Goal: Transaction & Acquisition: Purchase product/service

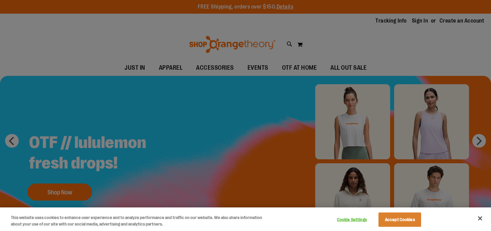
type input "**********"
click at [398, 214] on button "Accept Cookies" at bounding box center [399, 219] width 43 height 14
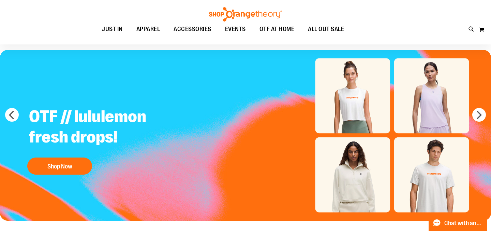
scroll to position [26, 0]
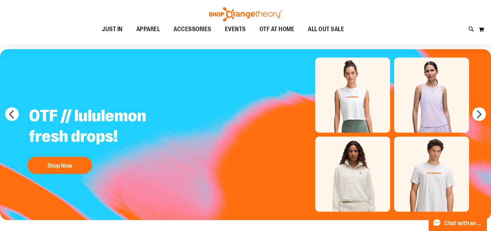
click at [360, 178] on img "Slide 1 of 5" at bounding box center [245, 134] width 491 height 170
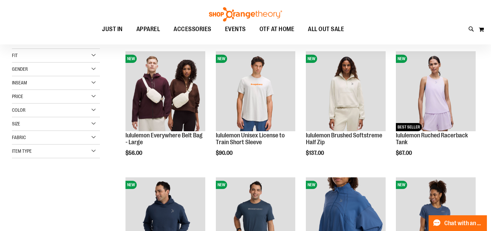
scroll to position [88, 0]
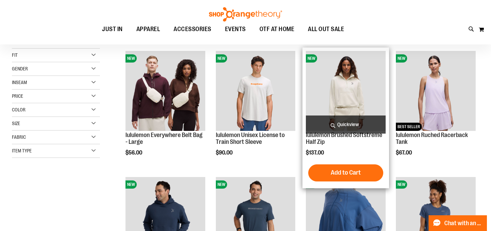
type input "**********"
click at [343, 123] on span "Quickview" at bounding box center [346, 124] width 80 height 18
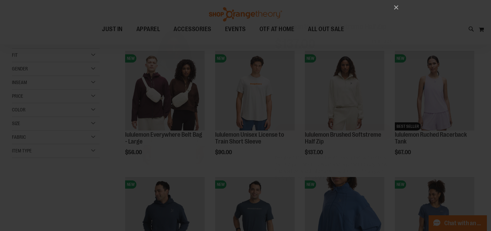
scroll to position [0, 0]
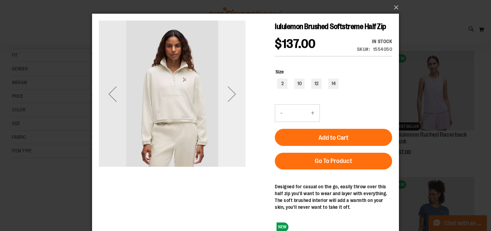
click at [228, 93] on div "Next" at bounding box center [231, 93] width 27 height 27
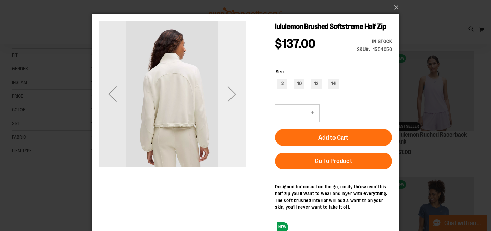
click at [228, 93] on div "Next" at bounding box center [231, 93] width 27 height 27
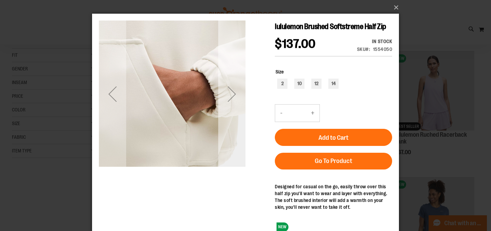
click at [228, 93] on div "Next" at bounding box center [231, 93] width 27 height 27
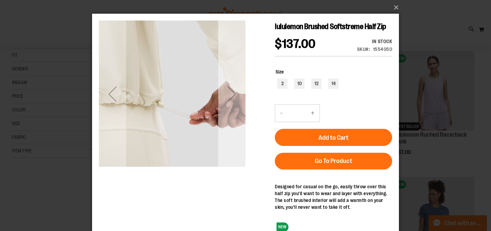
click at [228, 93] on div "Next" at bounding box center [231, 93] width 27 height 27
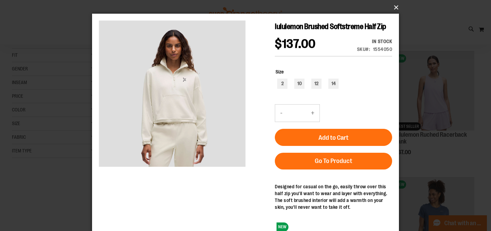
click at [394, 5] on button "×" at bounding box center [247, 7] width 307 height 15
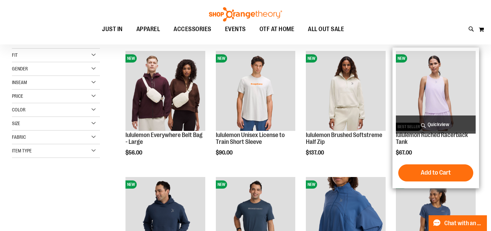
click at [436, 127] on span "Quickview" at bounding box center [436, 124] width 80 height 18
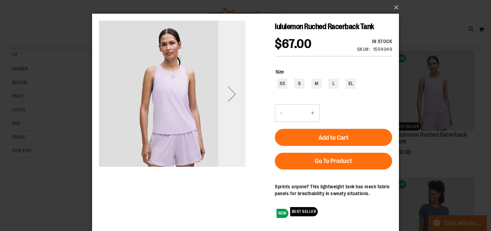
click at [231, 94] on div "Next" at bounding box center [231, 93] width 27 height 27
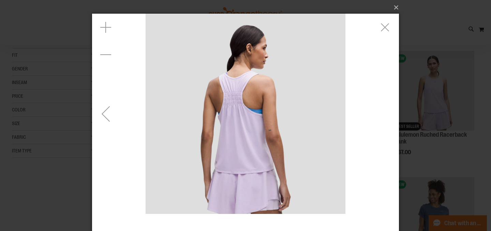
click at [110, 113] on div "Previous" at bounding box center [105, 113] width 27 height 27
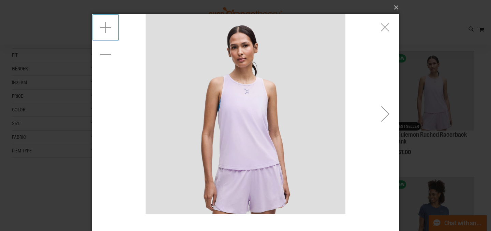
click at [102, 26] on div "Zoom in" at bounding box center [105, 27] width 27 height 27
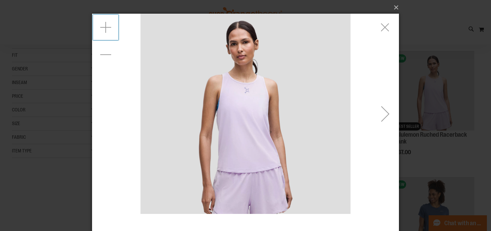
click at [382, 112] on div "Next" at bounding box center [385, 113] width 27 height 27
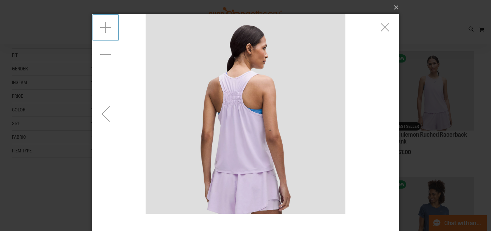
click at [382, 112] on div "carousel" at bounding box center [245, 114] width 307 height 200
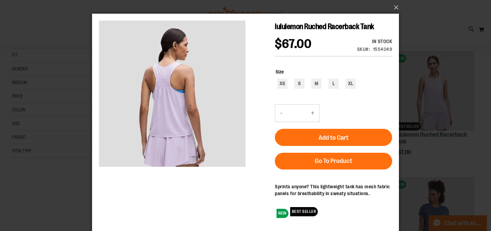
scroll to position [12, 0]
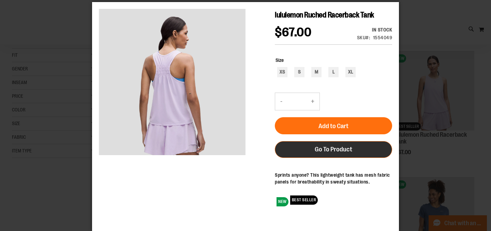
click at [320, 153] on span "Go To Product" at bounding box center [334, 149] width 38 height 8
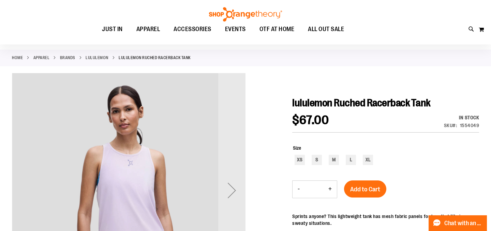
scroll to position [27, 0]
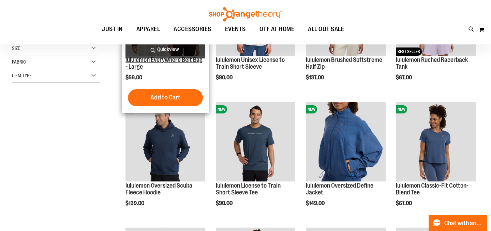
scroll to position [12, 0]
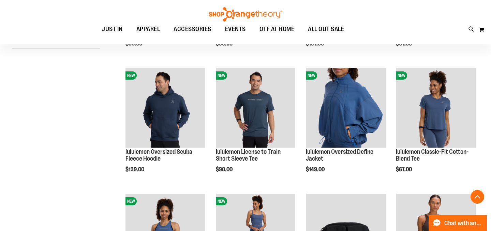
scroll to position [120, 0]
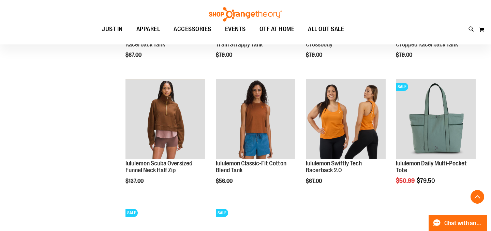
scroll to position [361, 0]
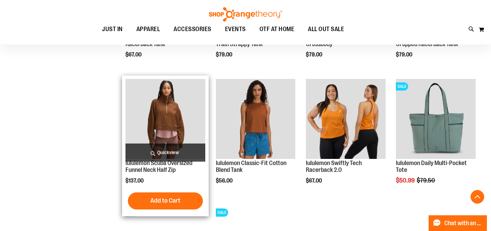
type input "**********"
click at [149, 154] on span "Quickview" at bounding box center [165, 152] width 80 height 18
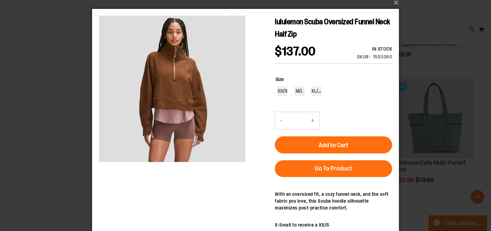
scroll to position [0, 0]
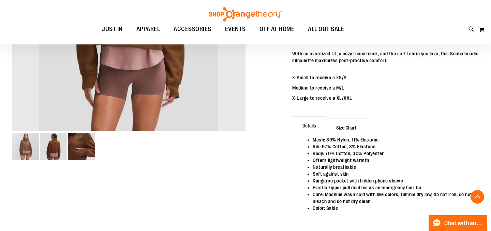
scroll to position [201, 0]
type input "**********"
click at [23, 146] on div "carousel" at bounding box center [25, 145] width 27 height 27
click at [51, 147] on img "image 2 of 3" at bounding box center [53, 145] width 27 height 27
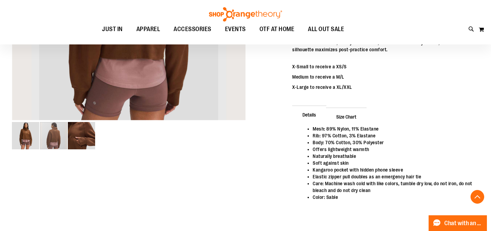
scroll to position [228, 0]
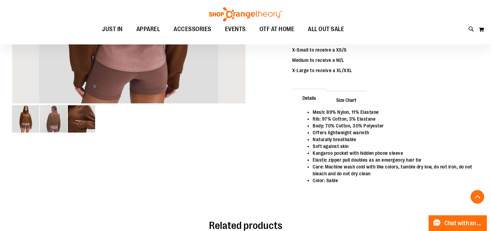
click at [81, 118] on img "image 3 of 3" at bounding box center [81, 118] width 27 height 27
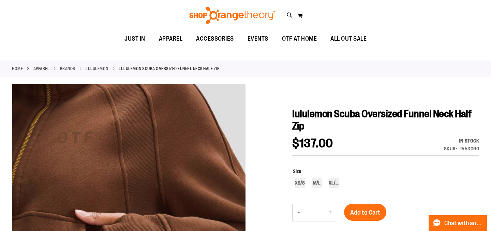
scroll to position [0, 0]
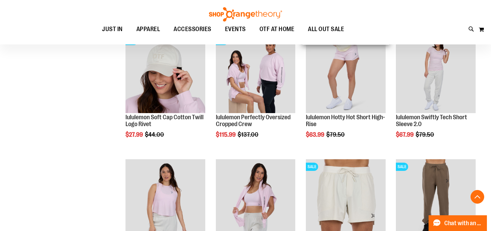
scroll to position [249, 0]
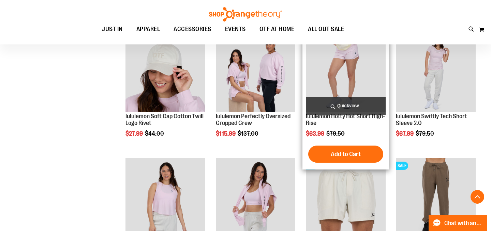
type input "**********"
click at [338, 109] on span "Quickview" at bounding box center [346, 105] width 80 height 18
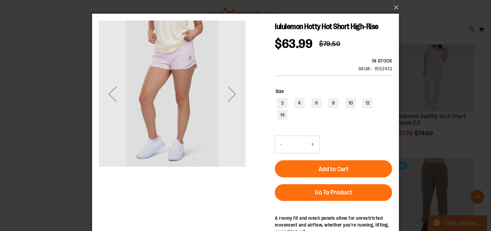
scroll to position [41, 0]
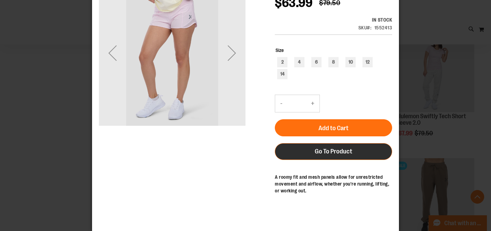
click at [329, 155] on span "Go To Product" at bounding box center [334, 151] width 38 height 8
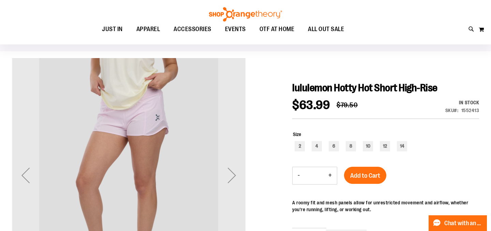
scroll to position [41, 0]
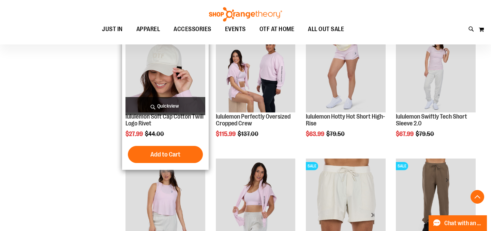
scroll to position [232, 0]
type input "**********"
click at [160, 103] on span "Quickview" at bounding box center [165, 106] width 80 height 18
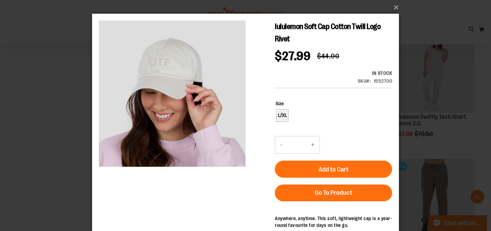
scroll to position [31, 0]
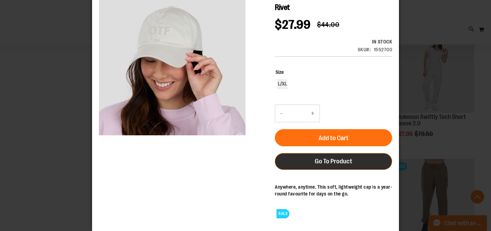
click at [322, 159] on span "Go To Product" at bounding box center [334, 161] width 38 height 8
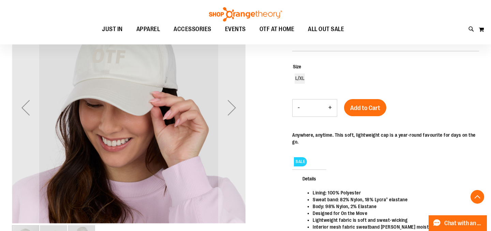
scroll to position [101, 0]
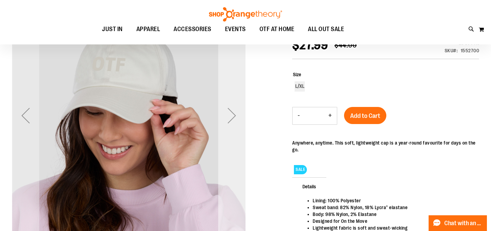
type input "**********"
click at [233, 117] on div "Next" at bounding box center [231, 115] width 27 height 27
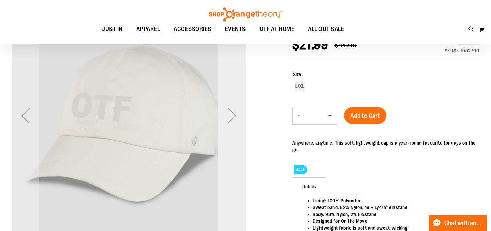
click at [233, 117] on div "Next" at bounding box center [231, 115] width 27 height 27
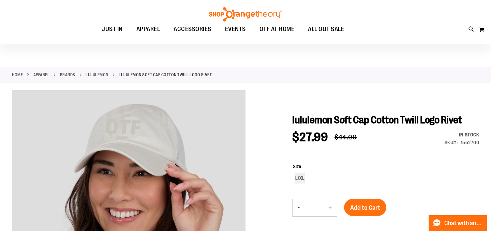
scroll to position [0, 0]
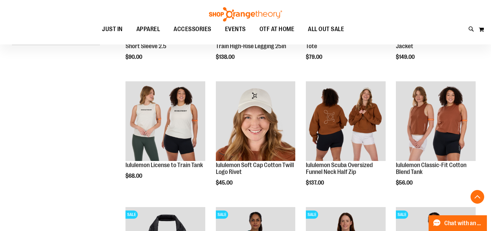
scroll to position [202, 0]
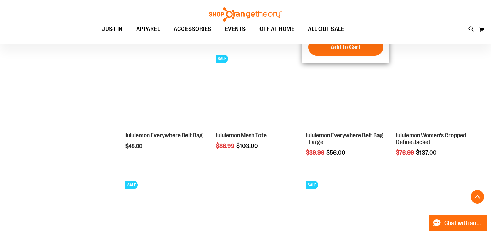
scroll to position [491, 0]
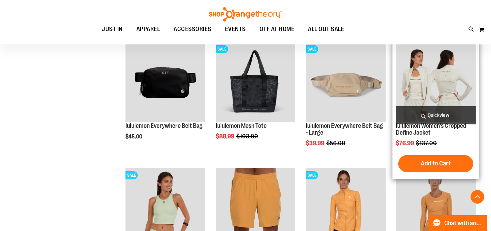
type input "**********"
click at [425, 113] on span "Quickview" at bounding box center [436, 115] width 80 height 18
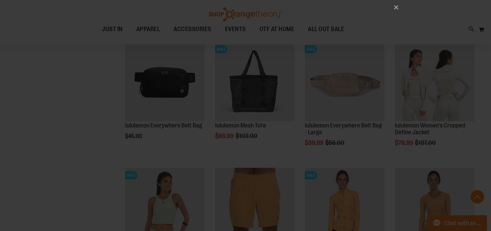
scroll to position [0, 0]
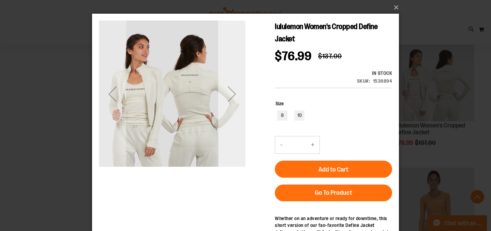
click at [231, 94] on div "Next" at bounding box center [231, 93] width 27 height 27
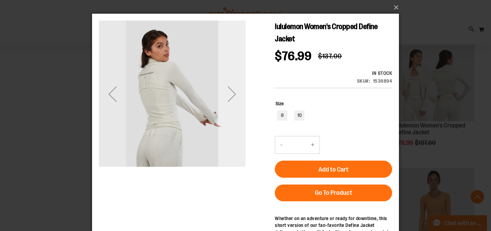
click at [231, 94] on div "Next" at bounding box center [231, 93] width 27 height 27
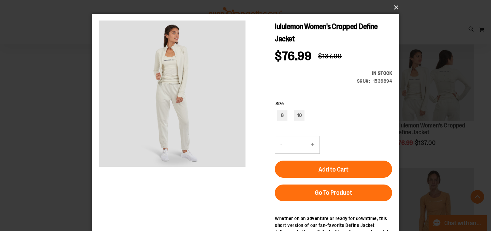
click at [396, 8] on button "×" at bounding box center [247, 7] width 307 height 15
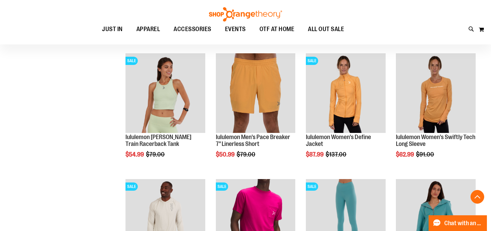
scroll to position [607, 0]
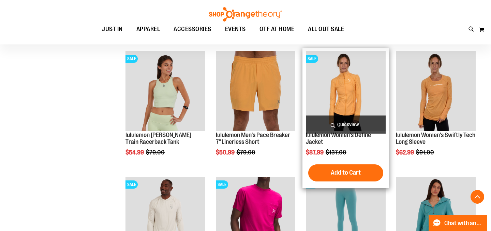
click at [332, 125] on span "Quickview" at bounding box center [346, 124] width 80 height 18
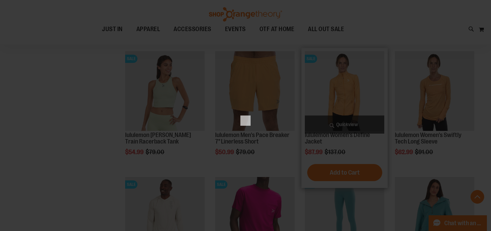
scroll to position [0, 0]
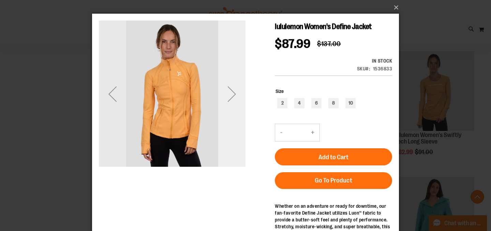
click at [228, 92] on div "Next" at bounding box center [231, 93] width 27 height 27
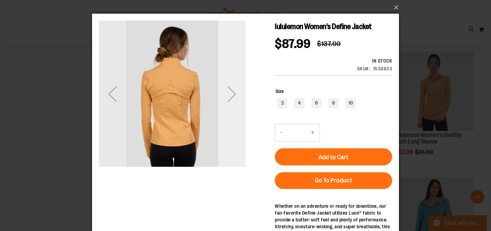
click at [228, 92] on div "Next" at bounding box center [231, 93] width 27 height 27
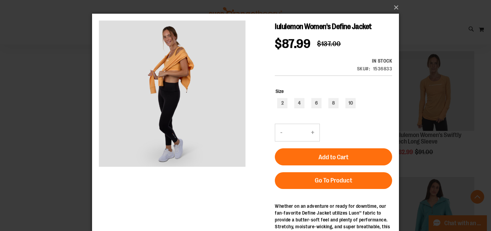
scroll to position [53, 0]
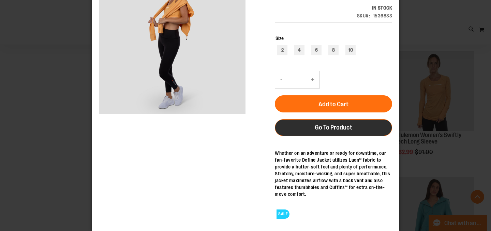
click at [318, 129] on span "Go To Product" at bounding box center [334, 127] width 38 height 8
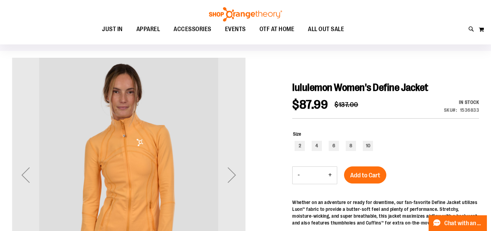
scroll to position [42, 0]
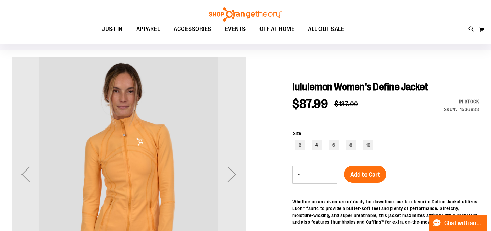
type input "**********"
click at [316, 145] on div "4" at bounding box center [317, 145] width 10 height 10
type input "***"
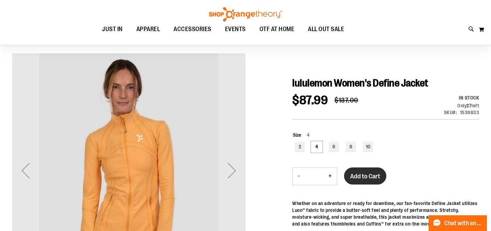
click at [368, 179] on span "Add to Cart" at bounding box center [365, 176] width 30 height 8
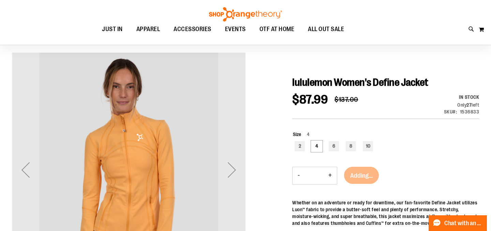
scroll to position [46, 0]
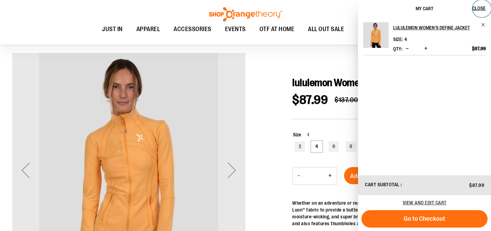
drag, startPoint x: 484, startPoint y: 8, endPoint x: 467, endPoint y: 15, distance: 18.5
click at [484, 8] on span "Close" at bounding box center [478, 7] width 13 height 5
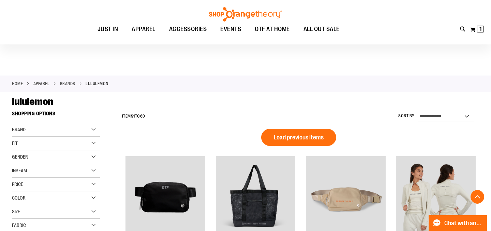
scroll to position [484, 0]
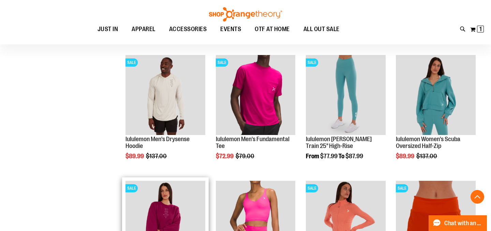
scroll to position [353, 0]
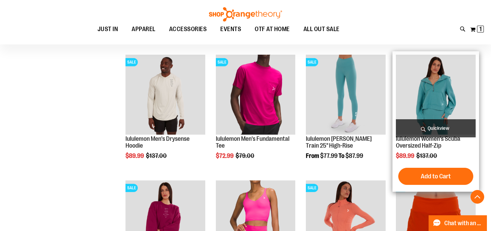
type input "**********"
click at [426, 129] on span "Quickview" at bounding box center [436, 128] width 80 height 18
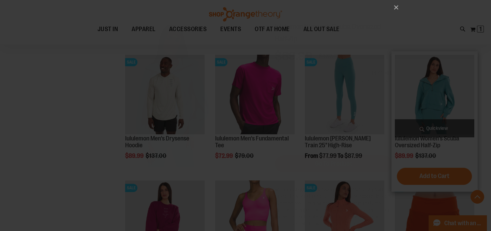
scroll to position [0, 0]
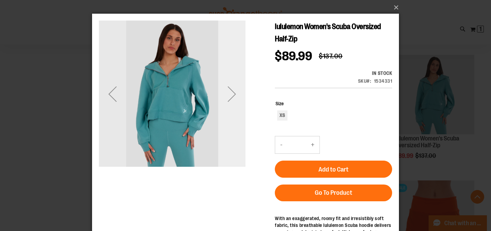
click at [235, 91] on div "Next" at bounding box center [231, 93] width 27 height 27
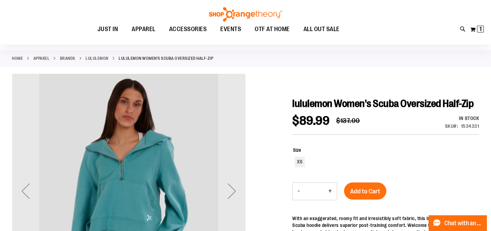
scroll to position [24, 0]
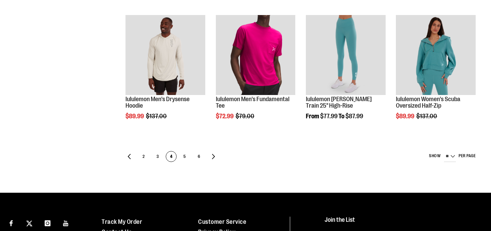
scroll to position [375, 0]
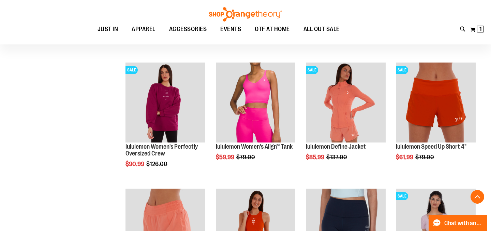
scroll to position [455, 0]
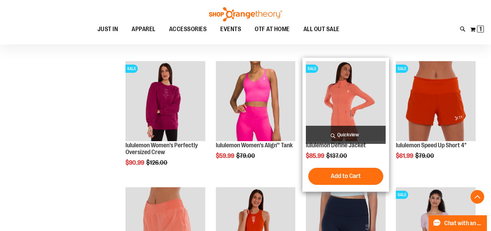
type input "**********"
click at [351, 132] on span "Quickview" at bounding box center [346, 134] width 80 height 18
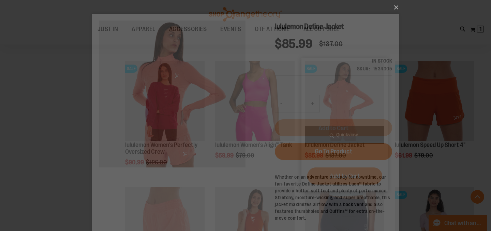
scroll to position [0, 0]
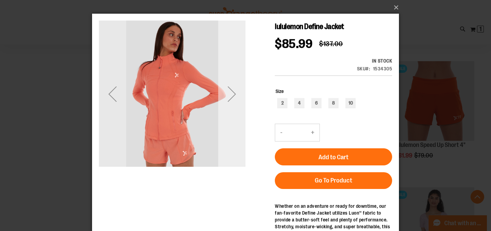
click at [233, 95] on div "Next" at bounding box center [231, 93] width 27 height 27
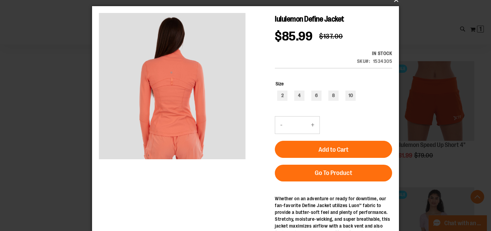
scroll to position [7, 0]
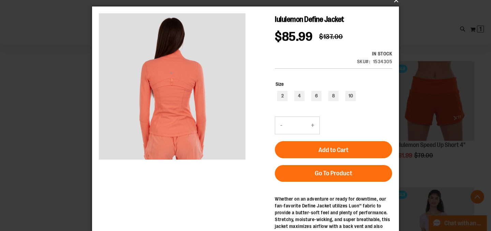
click at [395, 1] on button "×" at bounding box center [247, 0] width 307 height 15
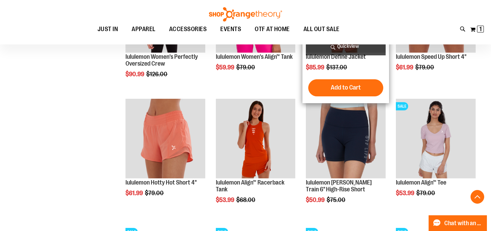
scroll to position [545, 0]
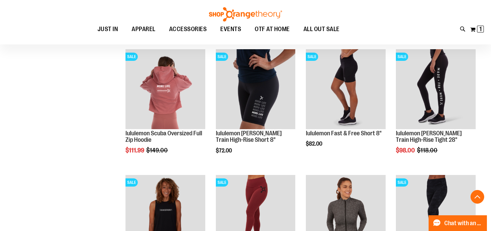
scroll to position [717, 0]
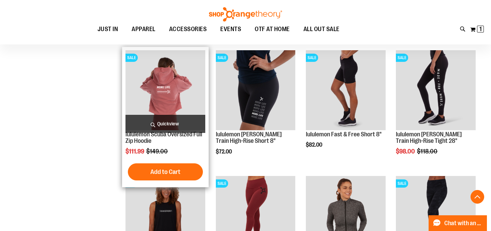
click at [162, 122] on span "Quickview" at bounding box center [165, 124] width 80 height 18
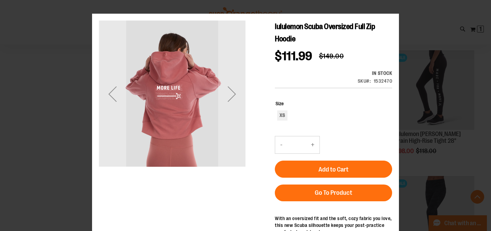
scroll to position [0, 0]
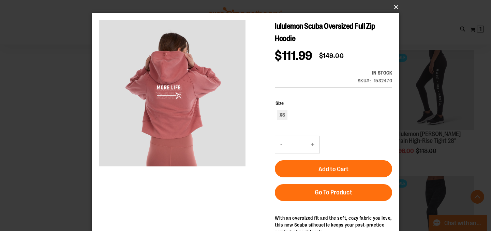
drag, startPoint x: 396, startPoint y: 4, endPoint x: 375, endPoint y: 25, distance: 29.4
click at [396, 4] on button "×" at bounding box center [247, 7] width 307 height 15
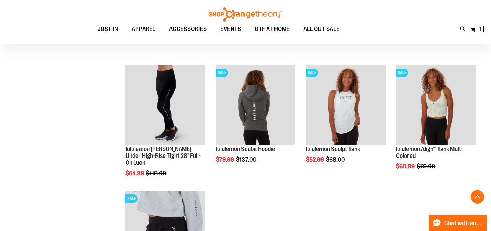
scroll to position [954, 0]
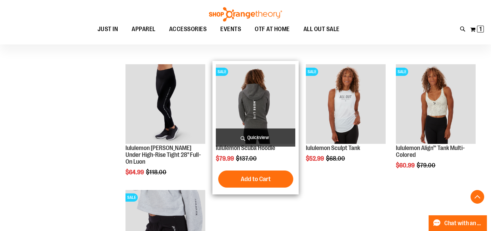
click at [270, 138] on span "Quickview" at bounding box center [256, 137] width 80 height 18
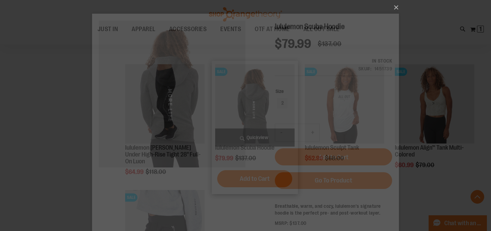
scroll to position [0, 0]
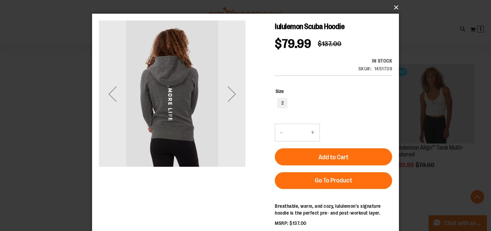
click at [397, 8] on button "×" at bounding box center [247, 7] width 307 height 15
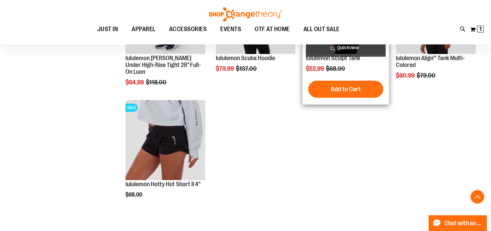
scroll to position [1044, 0]
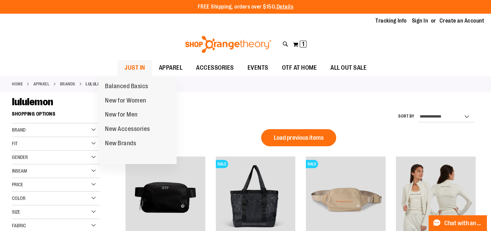
click at [128, 68] on span "JUST IN" at bounding box center [134, 67] width 21 height 15
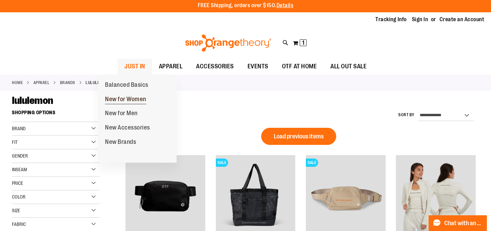
scroll to position [0, 0]
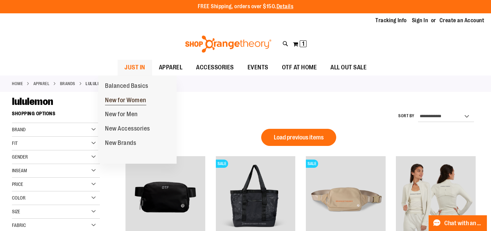
type input "**********"
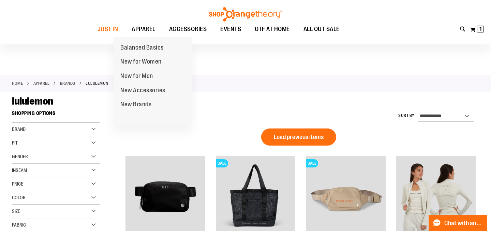
click at [133, 99] on link "New Brands" at bounding box center [136, 104] width 45 height 14
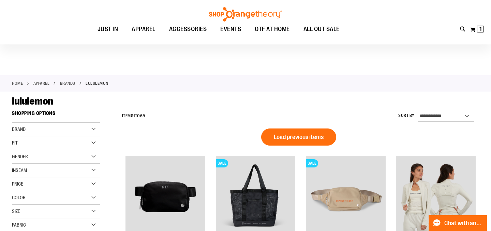
scroll to position [0, 0]
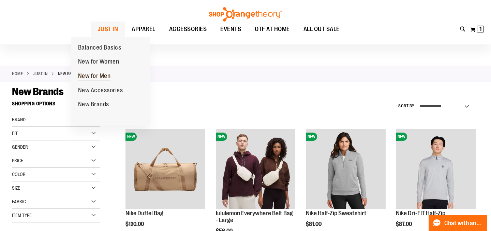
scroll to position [11, 0]
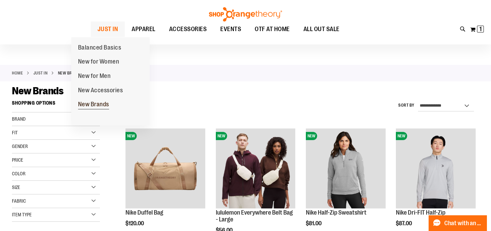
type input "**********"
click at [93, 104] on span "New Brands" at bounding box center [93, 105] width 31 height 9
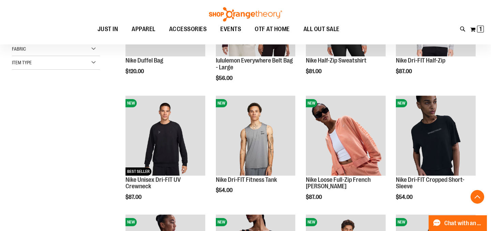
scroll to position [163, 0]
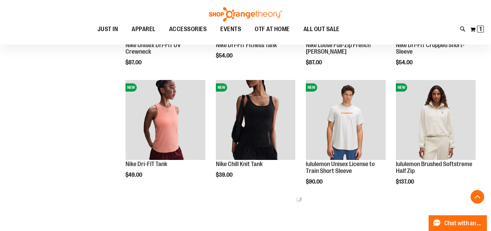
scroll to position [298, 0]
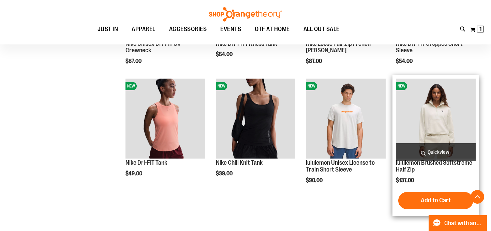
type input "**********"
click at [438, 147] on span "Quickview" at bounding box center [436, 152] width 80 height 18
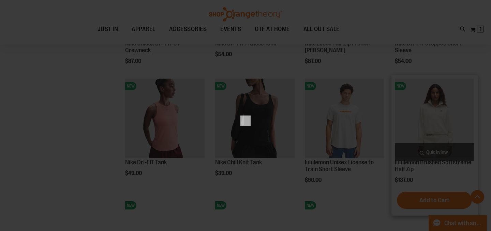
scroll to position [0, 0]
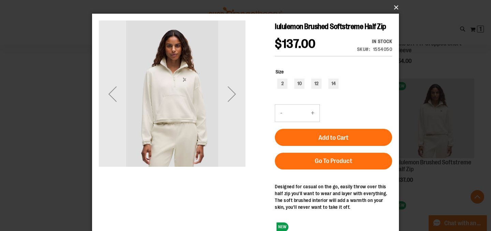
click at [395, 9] on button "×" at bounding box center [247, 7] width 307 height 15
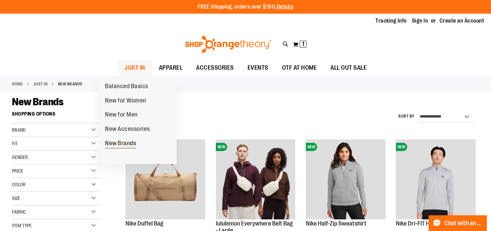
click at [127, 143] on span "New Brands" at bounding box center [120, 143] width 31 height 9
type input "**********"
click at [128, 101] on span "New for Women" at bounding box center [125, 101] width 41 height 9
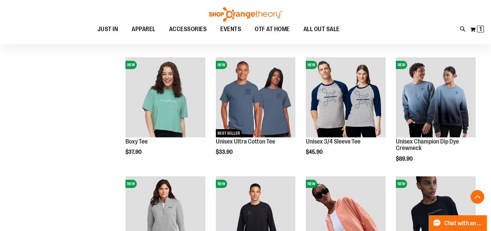
scroll to position [201, 0]
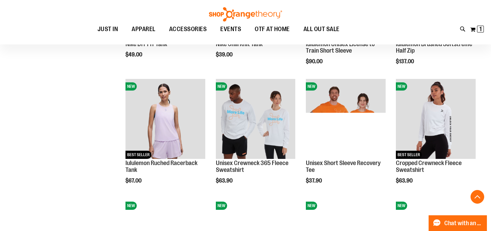
scroll to position [536, 0]
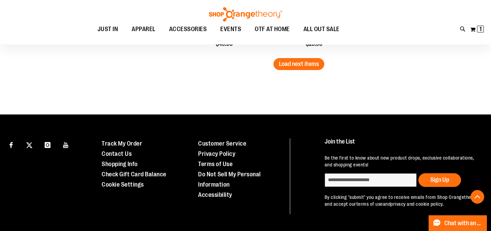
scroll to position [1148, 0]
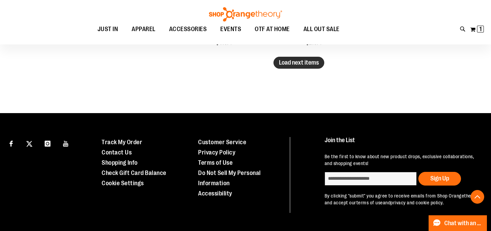
type input "**********"
click at [311, 60] on span "Load next items" at bounding box center [299, 62] width 40 height 7
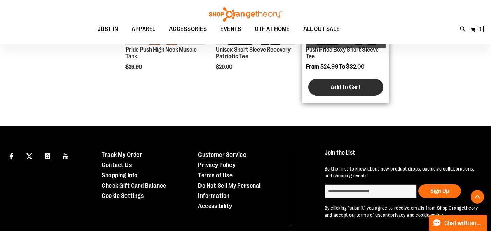
scroll to position [1278, 0]
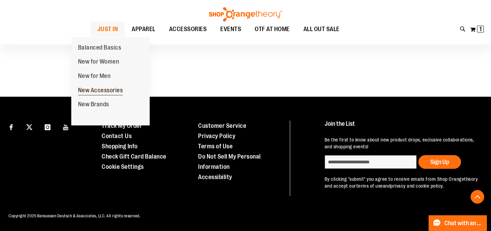
click at [117, 91] on span "New Accessories" at bounding box center [100, 91] width 45 height 9
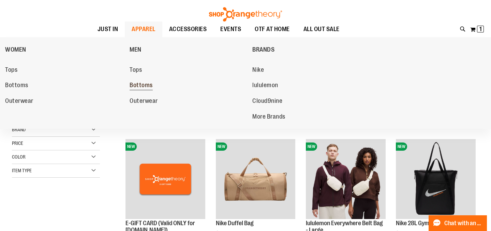
scroll to position [1, 0]
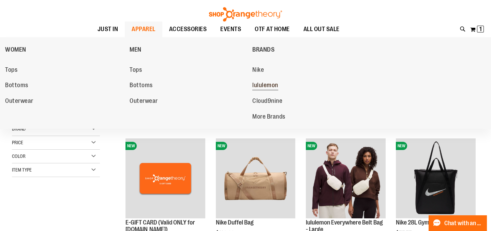
type input "**********"
click at [263, 83] on span "lululemon" at bounding box center [265, 85] width 26 height 9
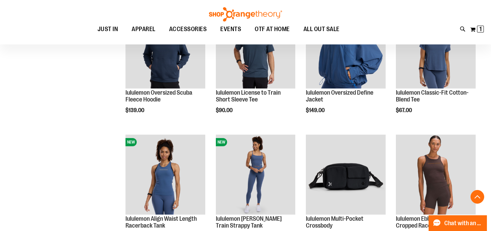
scroll to position [256, 0]
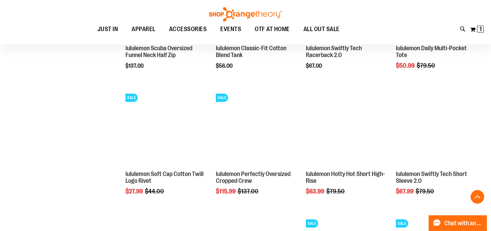
scroll to position [554, 0]
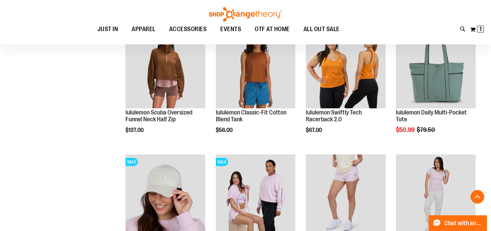
scroll to position [129, 0]
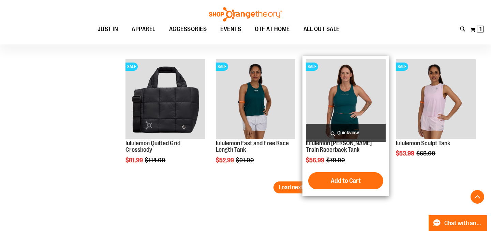
scroll to position [1087, 0]
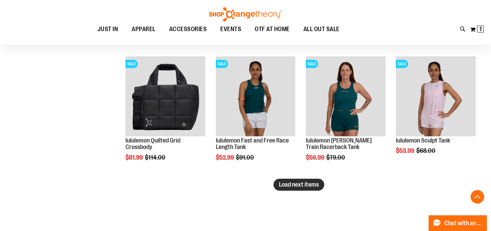
type input "**********"
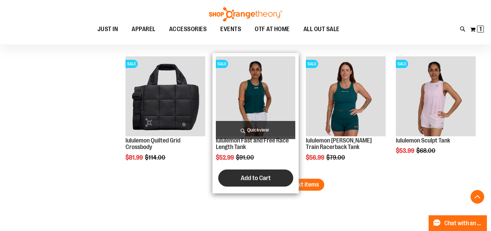
scroll to position [1087, 0]
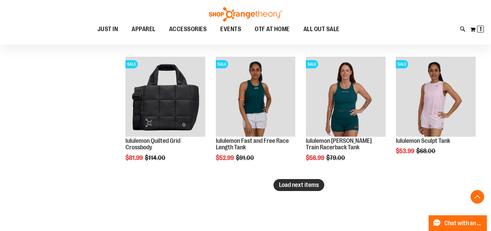
click at [287, 182] on span "Load next items" at bounding box center [299, 184] width 40 height 7
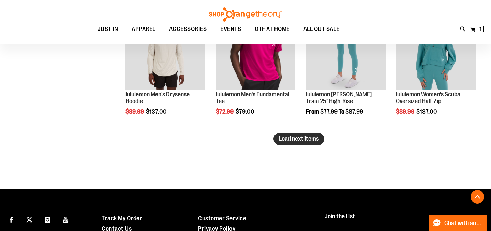
scroll to position [1512, 0]
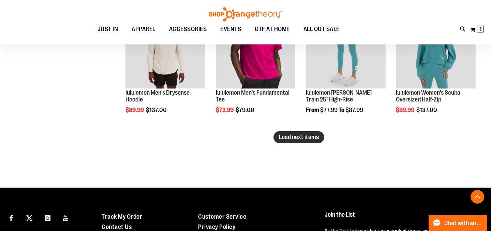
click at [290, 135] on span "Load next items" at bounding box center [299, 136] width 40 height 7
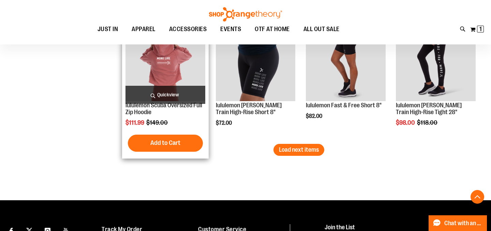
scroll to position [1877, 0]
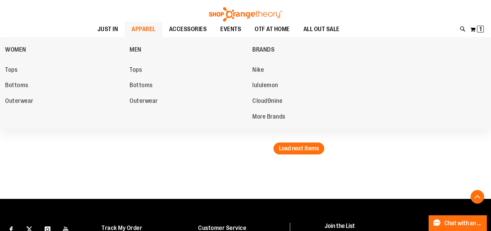
click at [132, 28] on span "APPAREL" at bounding box center [144, 28] width 24 height 15
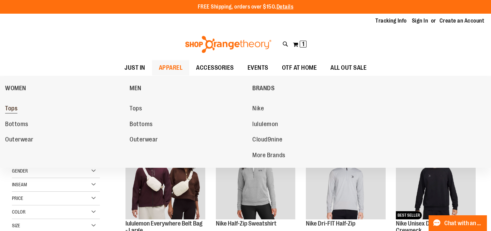
type input "**********"
click at [12, 108] on span "Tops" at bounding box center [11, 109] width 12 height 9
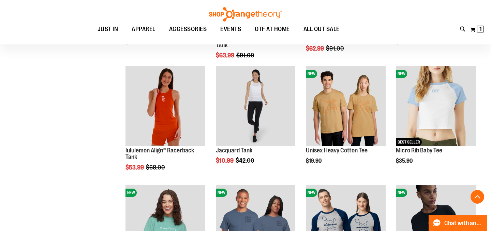
scroll to position [192, 0]
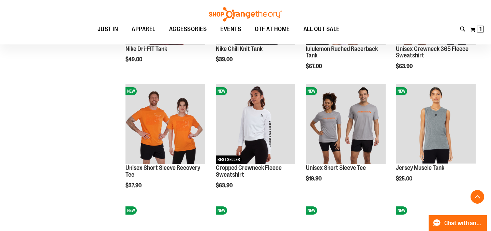
scroll to position [531, 0]
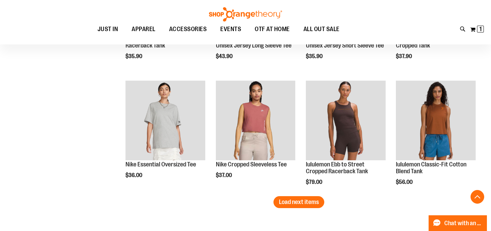
scroll to position [1011, 0]
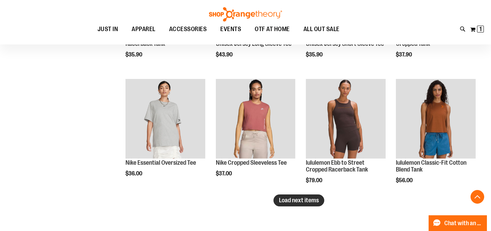
type input "**********"
click at [306, 198] on span "Load next items" at bounding box center [299, 199] width 40 height 7
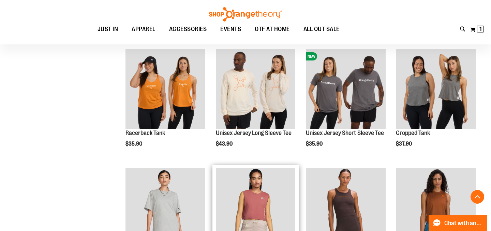
scroll to position [923, 0]
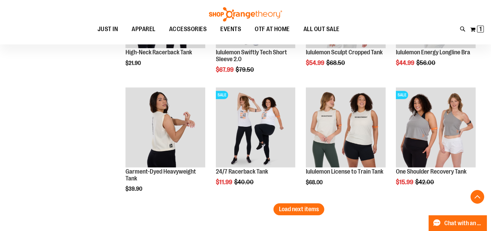
scroll to position [1360, 0]
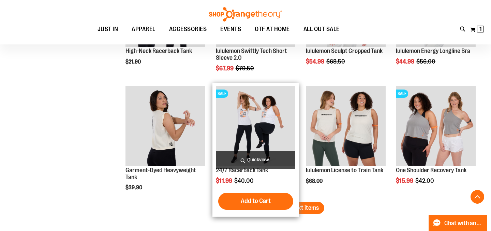
click at [257, 159] on span "Quickview" at bounding box center [256, 159] width 80 height 18
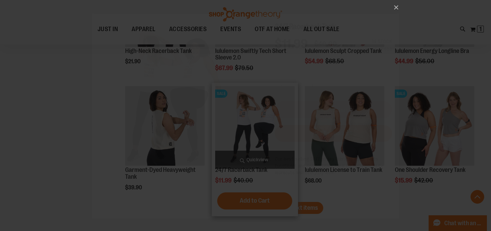
scroll to position [0, 0]
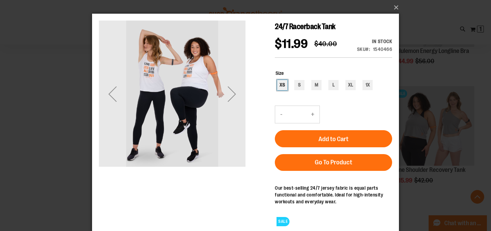
click at [281, 90] on div "XS" at bounding box center [282, 85] width 10 height 10
type input "***"
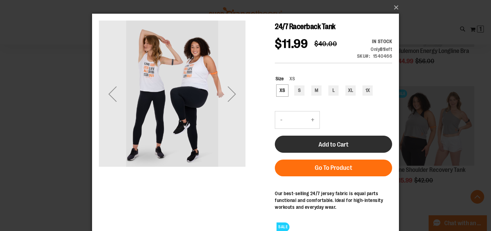
click at [341, 152] on button "Add to Cart" at bounding box center [333, 143] width 117 height 17
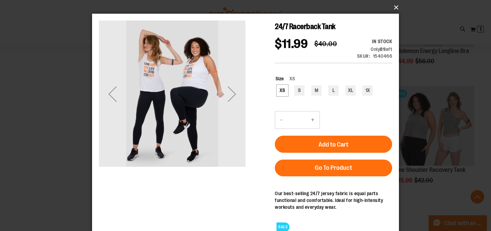
click at [396, 8] on button "×" at bounding box center [247, 7] width 307 height 15
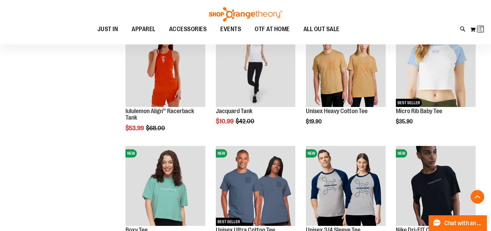
scroll to position [58, 0]
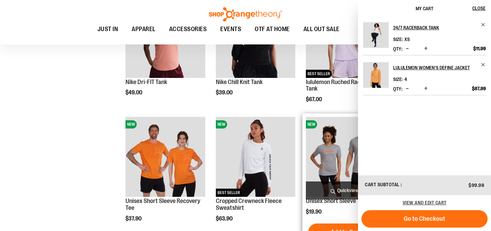
scroll to position [499, 0]
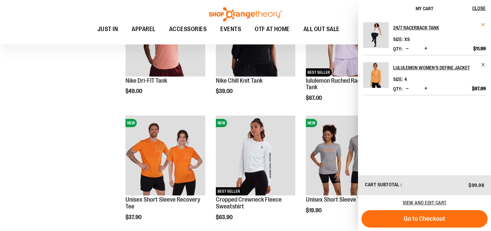
click at [483, 25] on span "Remove item" at bounding box center [483, 24] width 5 height 5
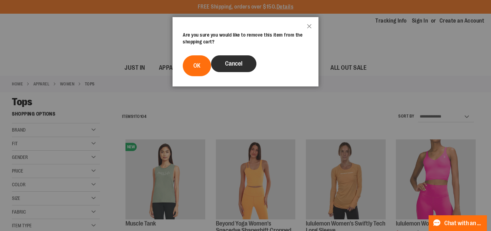
click at [235, 61] on span "Cancel" at bounding box center [233, 63] width 17 height 7
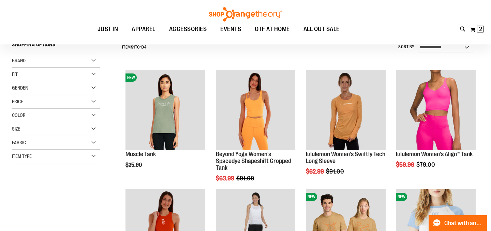
scroll to position [119, 0]
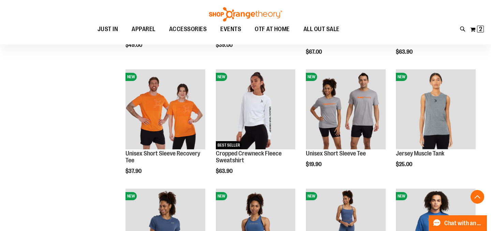
scroll to position [555, 0]
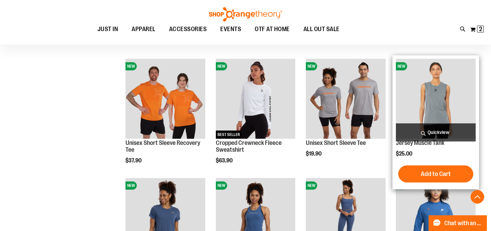
click at [440, 130] on span "Quickview" at bounding box center [436, 132] width 80 height 18
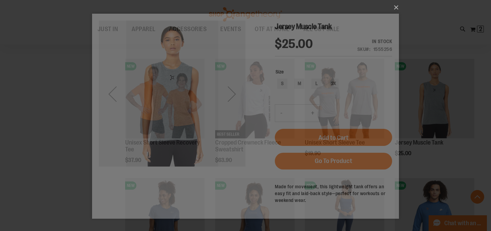
scroll to position [0, 0]
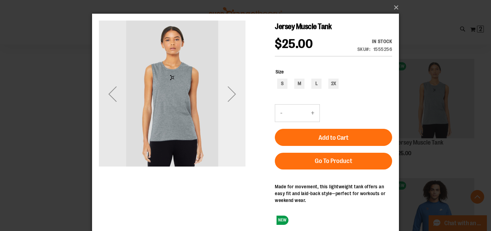
click at [231, 93] on div "Next" at bounding box center [231, 93] width 27 height 27
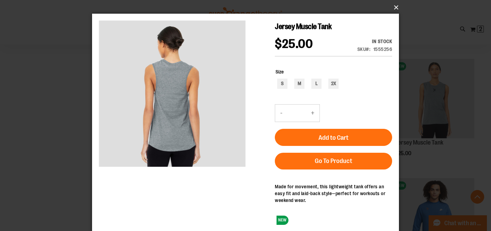
click at [393, 7] on button "×" at bounding box center [247, 7] width 307 height 15
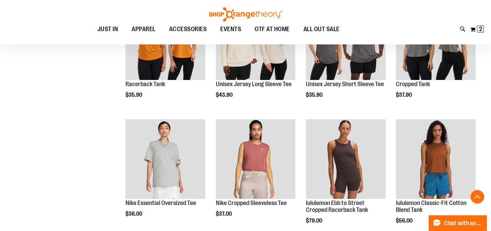
scroll to position [976, 0]
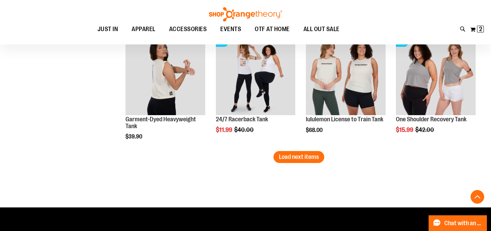
scroll to position [1411, 0]
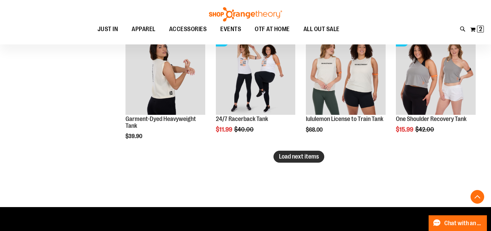
click at [312, 156] on span "Load next items" at bounding box center [299, 156] width 40 height 7
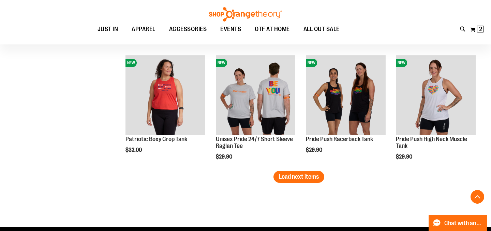
scroll to position [1748, 0]
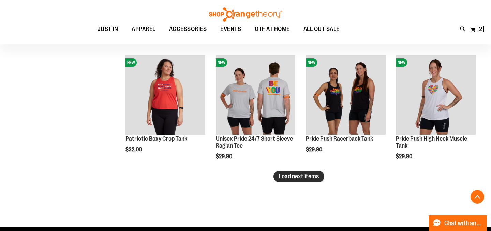
click at [300, 178] on span "Load next items" at bounding box center [299, 176] width 40 height 7
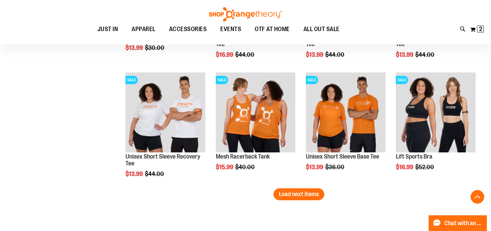
scroll to position [2087, 0]
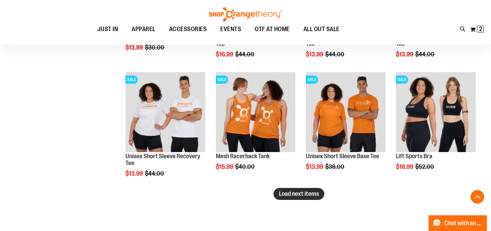
click at [297, 194] on span "Load next items" at bounding box center [299, 193] width 40 height 7
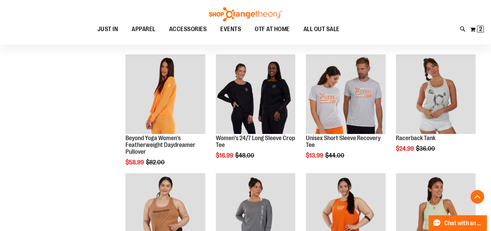
scroll to position [2226, 0]
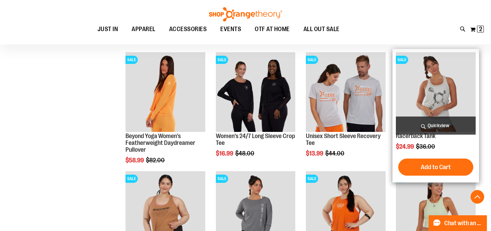
click at [428, 127] on span "Quickview" at bounding box center [436, 125] width 80 height 18
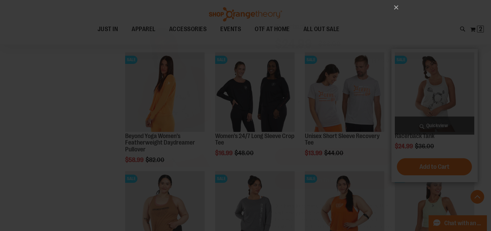
scroll to position [0, 0]
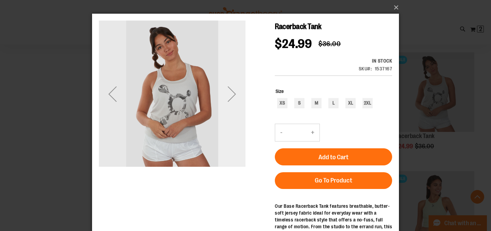
click at [232, 94] on div "Next" at bounding box center [231, 93] width 27 height 27
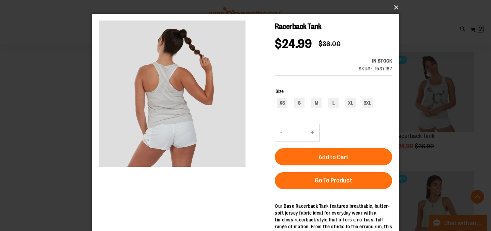
click at [396, 8] on button "×" at bounding box center [247, 7] width 307 height 15
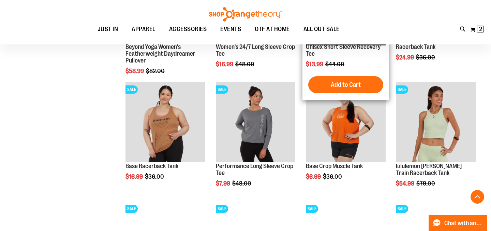
scroll to position [2321, 0]
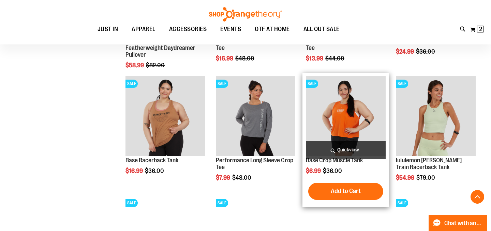
click at [350, 151] on span "Quickview" at bounding box center [346, 149] width 80 height 18
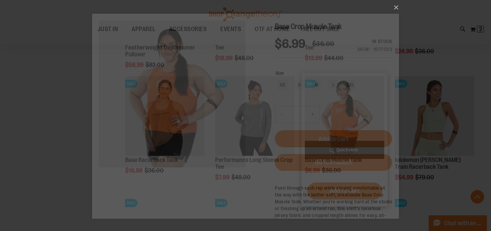
scroll to position [0, 0]
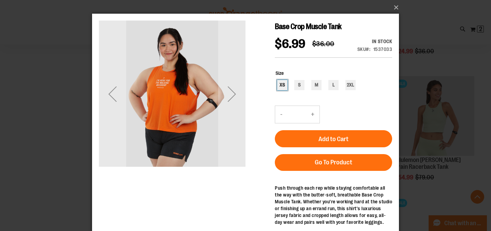
click at [282, 84] on div "XS" at bounding box center [282, 85] width 10 height 10
type input "***"
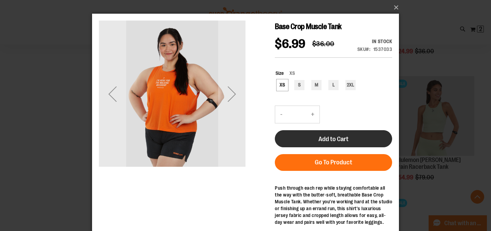
click at [338, 140] on span "Add to Cart" at bounding box center [333, 139] width 30 height 8
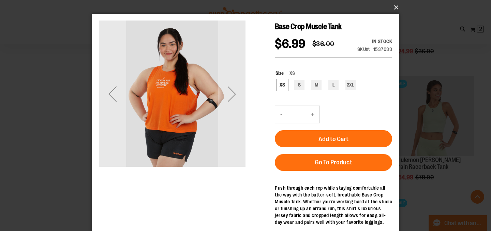
click at [396, 7] on button "×" at bounding box center [247, 7] width 307 height 15
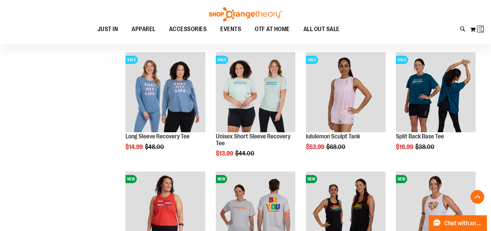
scroll to position [324, 0]
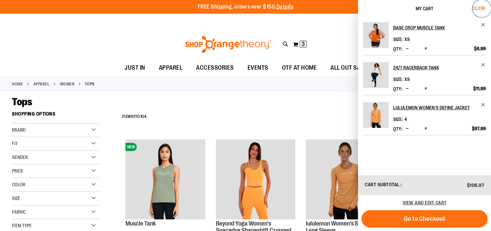
click at [476, 6] on span "Close" at bounding box center [478, 7] width 13 height 5
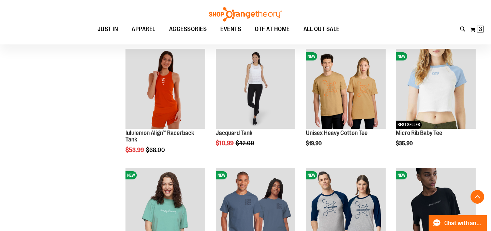
scroll to position [210, 0]
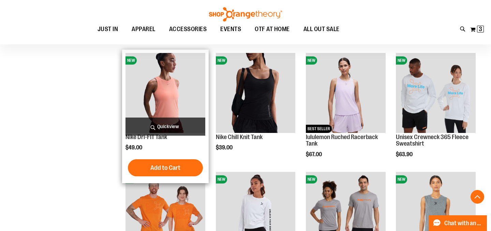
scroll to position [444, 0]
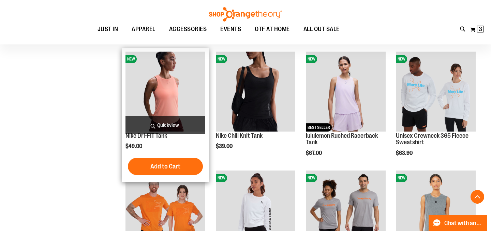
click at [174, 122] on span "Quickview" at bounding box center [165, 125] width 80 height 18
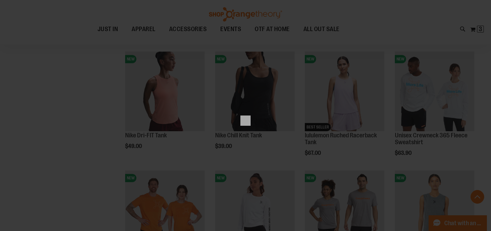
scroll to position [0, 0]
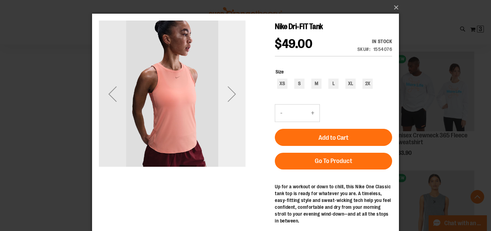
click at [230, 96] on div "Next" at bounding box center [231, 93] width 27 height 27
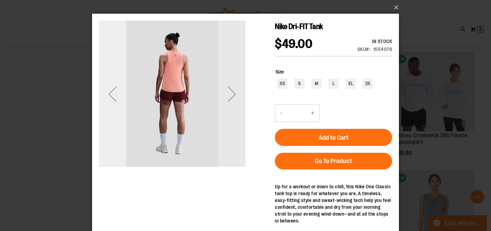
click at [115, 90] on div "Previous" at bounding box center [112, 93] width 27 height 27
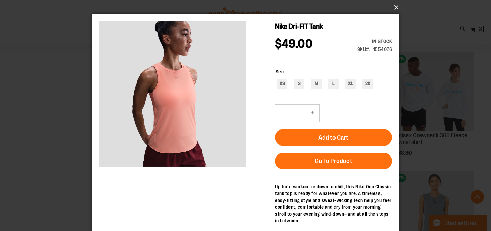
click at [398, 8] on button "×" at bounding box center [247, 7] width 307 height 15
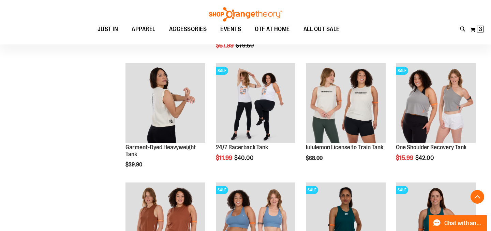
scroll to position [1385, 0]
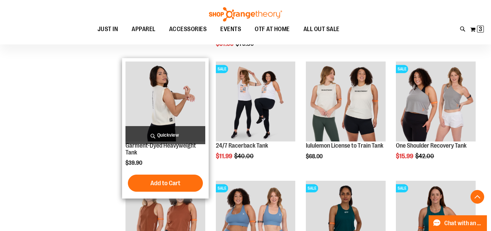
click at [181, 128] on span "Quickview" at bounding box center [165, 135] width 80 height 18
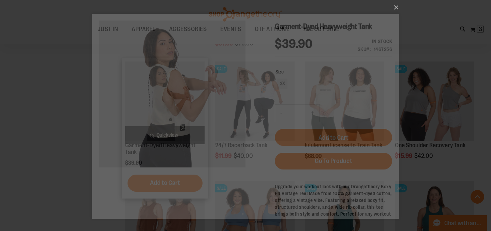
scroll to position [0, 0]
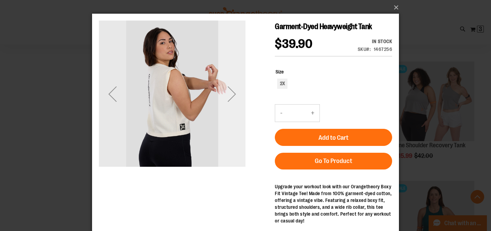
click at [228, 92] on div "Next" at bounding box center [231, 93] width 27 height 27
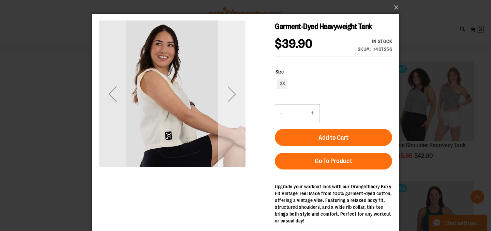
click at [228, 92] on div "Next" at bounding box center [231, 93] width 27 height 27
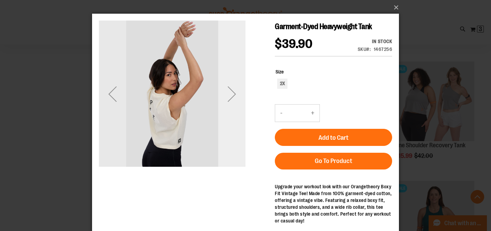
click at [228, 92] on div "Next" at bounding box center [231, 93] width 27 height 27
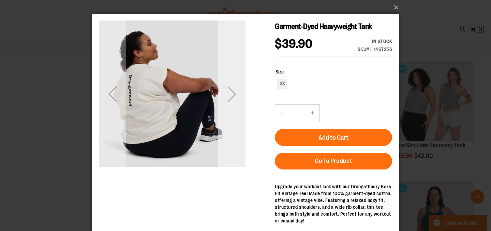
click at [228, 92] on div "Next" at bounding box center [231, 93] width 27 height 27
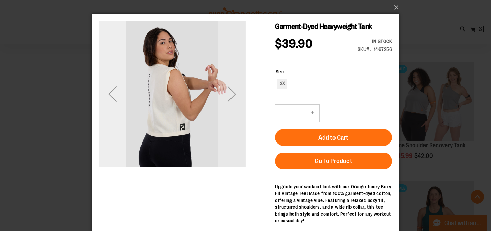
click at [116, 93] on div "Previous" at bounding box center [112, 93] width 27 height 27
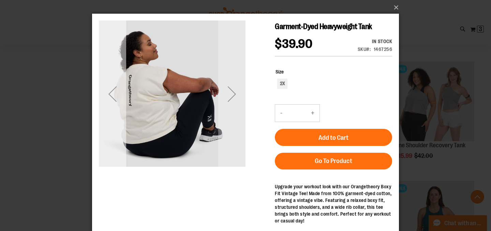
click at [116, 93] on div "Previous" at bounding box center [112, 93] width 27 height 27
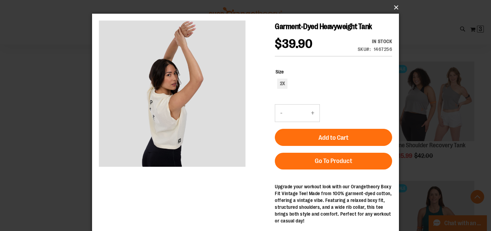
click at [395, 6] on button "×" at bounding box center [247, 7] width 307 height 15
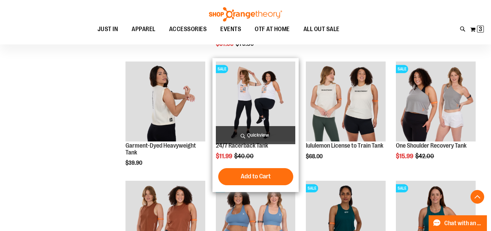
scroll to position [1399, 0]
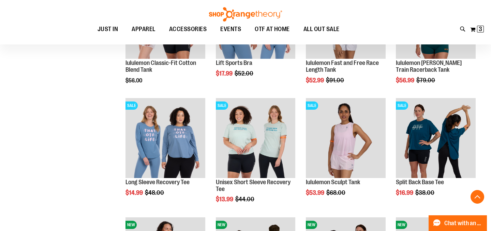
scroll to position [1590, 0]
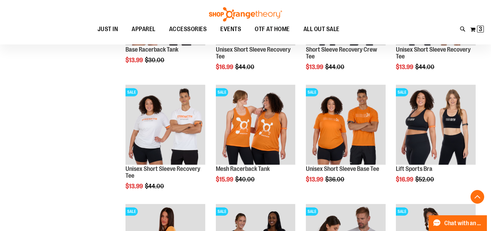
scroll to position [2075, 0]
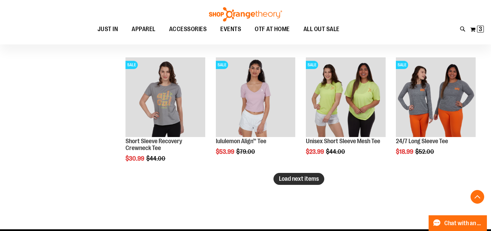
scroll to position [2457, 0]
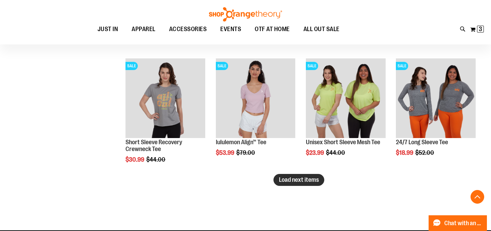
click at [291, 177] on span "Load next items" at bounding box center [299, 179] width 40 height 7
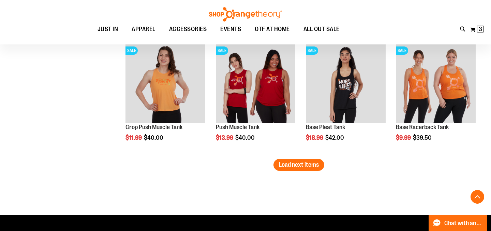
scroll to position [2829, 0]
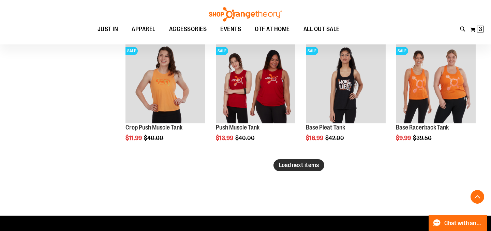
click at [287, 164] on span "Load next items" at bounding box center [299, 164] width 40 height 7
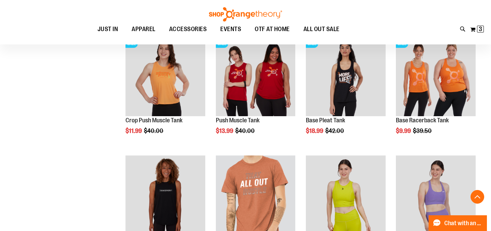
scroll to position [2837, 0]
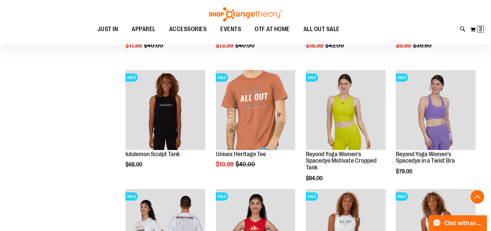
scroll to position [2924, 0]
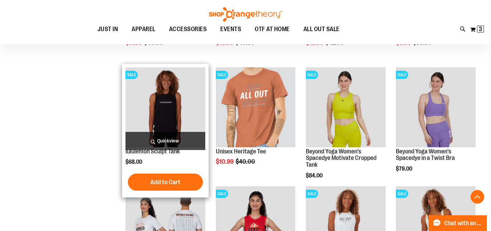
click at [158, 137] on span "Quickview" at bounding box center [165, 141] width 80 height 18
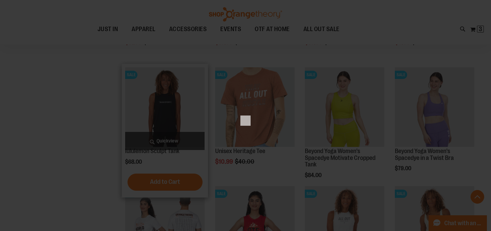
scroll to position [0, 0]
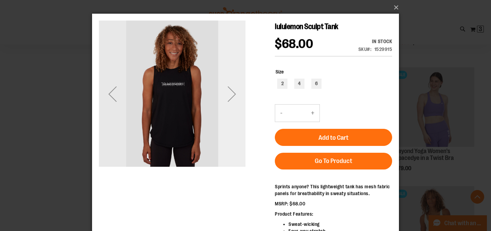
click at [234, 94] on div "Next" at bounding box center [231, 93] width 27 height 27
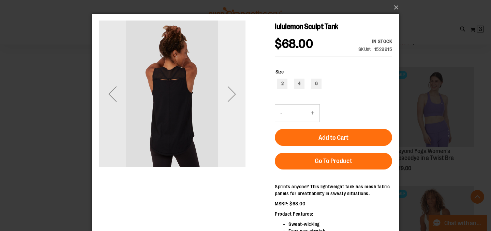
click at [234, 94] on div "Next" at bounding box center [231, 93] width 27 height 27
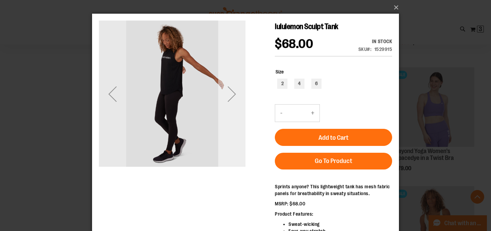
scroll to position [0, 0]
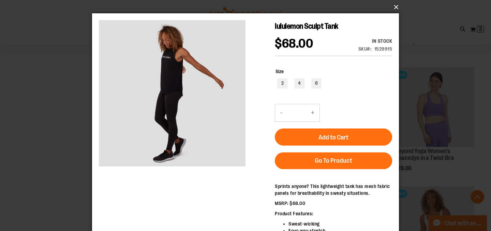
drag, startPoint x: 393, startPoint y: 6, endPoint x: 358, endPoint y: 9, distance: 34.9
click at [392, 6] on button "×" at bounding box center [247, 7] width 307 height 15
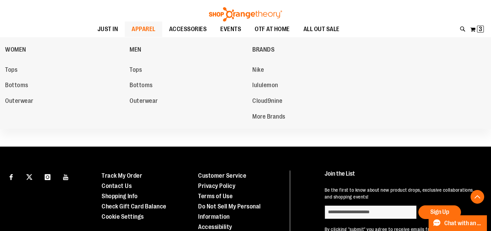
scroll to position [3124, 0]
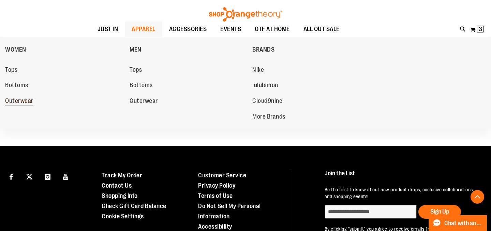
click at [24, 101] on span "Outerwear" at bounding box center [19, 101] width 28 height 9
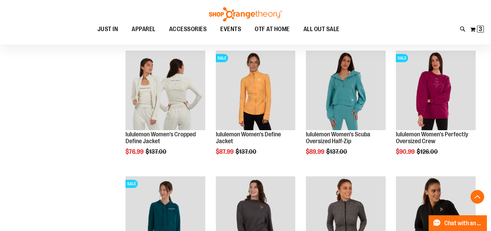
scroll to position [215, 0]
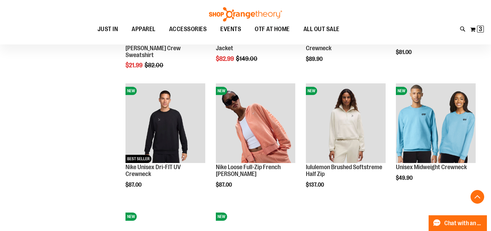
scroll to position [559, 0]
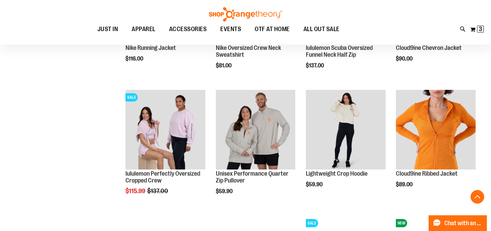
scroll to position [931, 0]
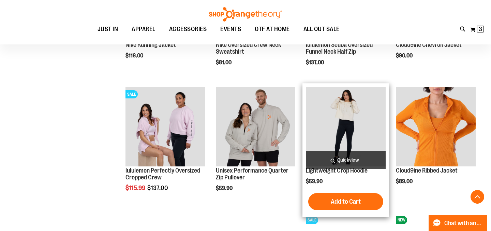
type input "**********"
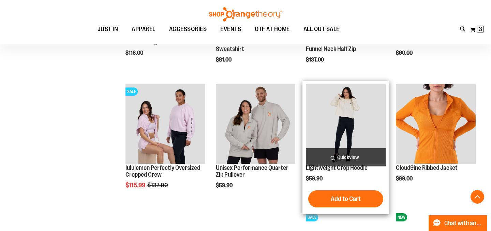
scroll to position [932, 0]
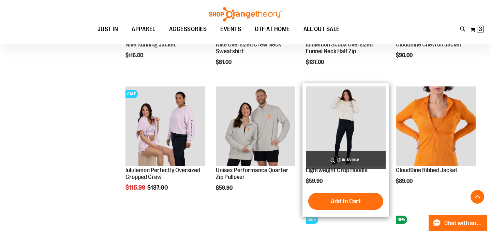
click at [348, 160] on span "Quickview" at bounding box center [346, 159] width 80 height 18
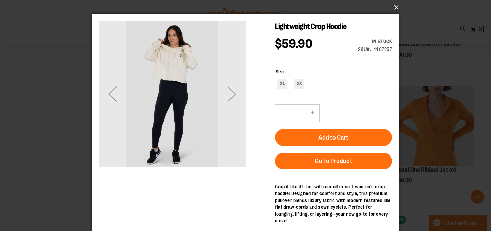
scroll to position [3, 0]
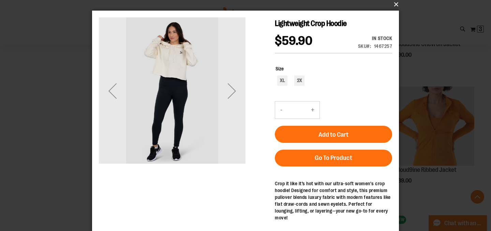
drag, startPoint x: 396, startPoint y: 6, endPoint x: 387, endPoint y: 36, distance: 31.4
click at [396, 6] on button "×" at bounding box center [247, 4] width 307 height 15
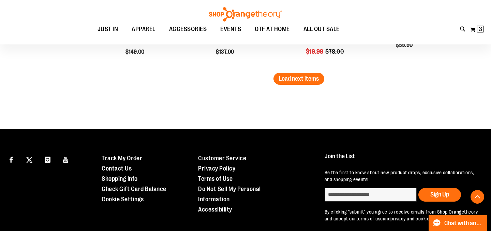
scroll to position [1193, 0]
